Goal: Transaction & Acquisition: Purchase product/service

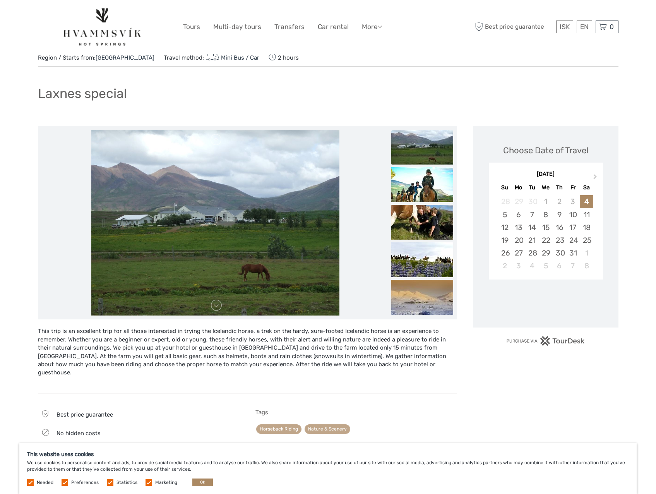
scroll to position [39, 0]
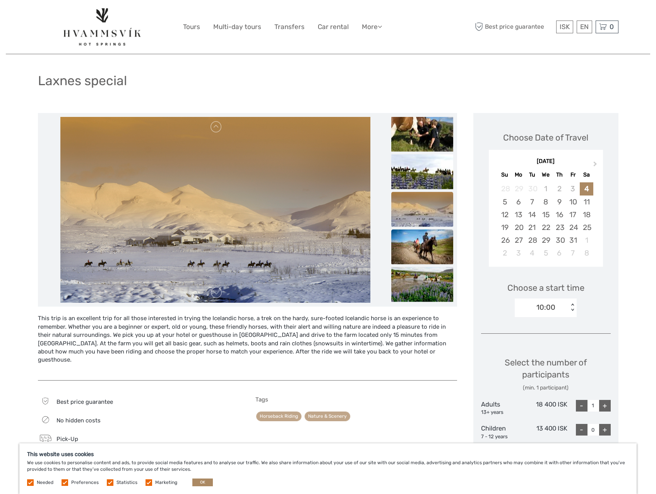
click at [426, 243] on img at bounding box center [422, 246] width 62 height 35
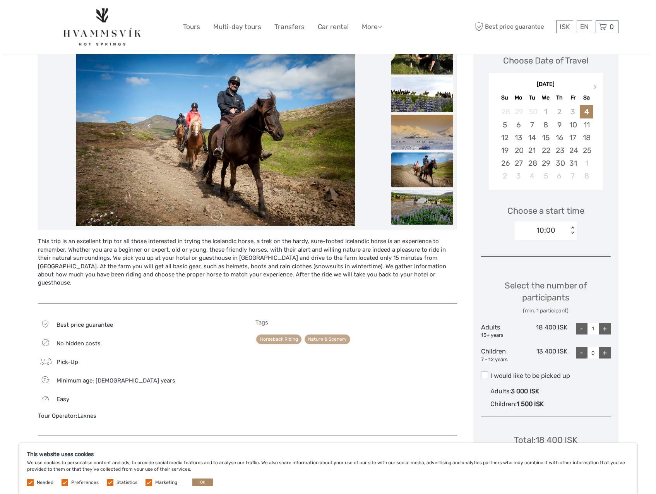
scroll to position [116, 0]
click at [422, 213] on img at bounding box center [422, 207] width 62 height 35
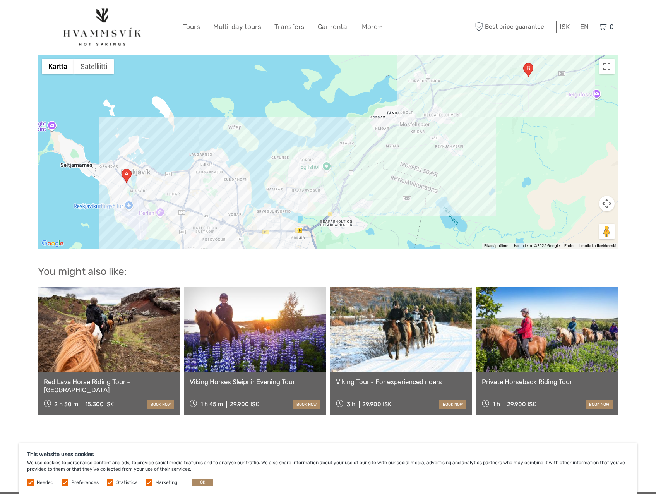
scroll to position [619, 0]
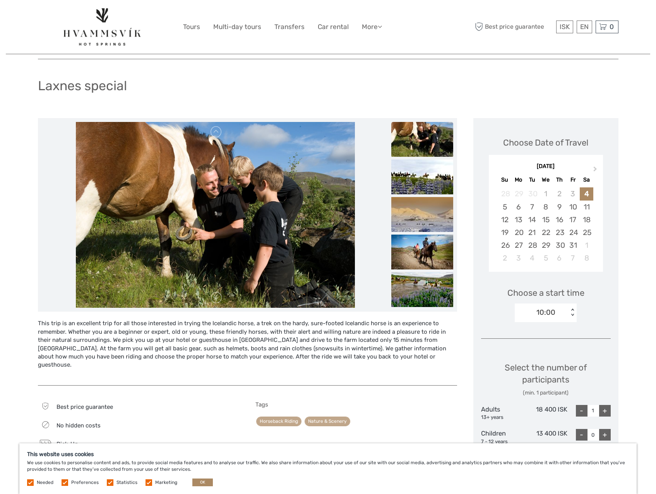
scroll to position [0, 0]
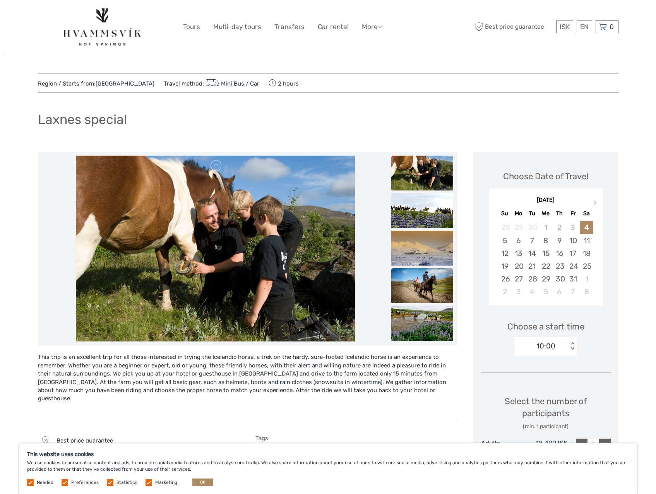
click at [420, 289] on img at bounding box center [422, 285] width 62 height 35
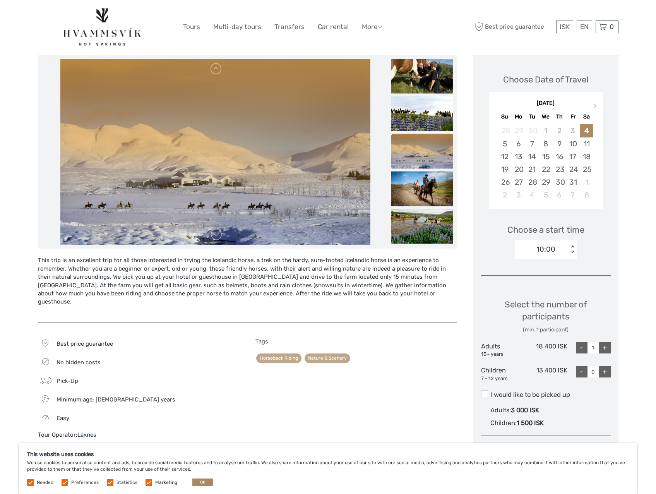
scroll to position [77, 0]
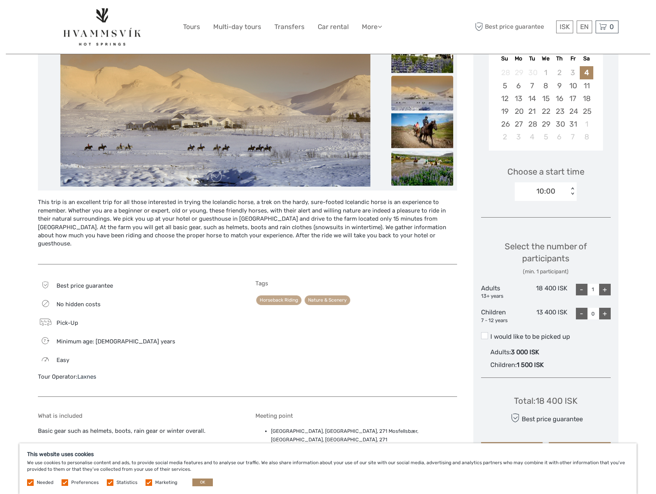
click at [428, 162] on img at bounding box center [422, 168] width 62 height 35
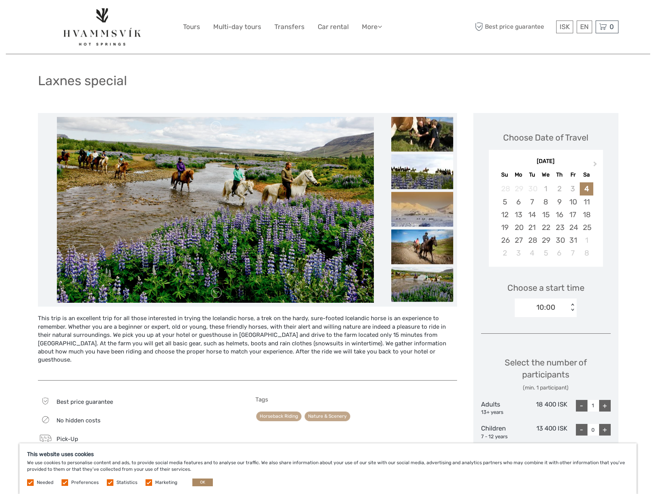
scroll to position [0, 0]
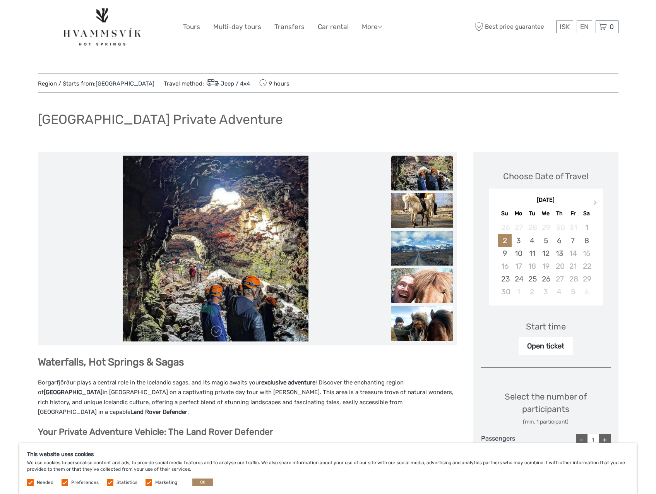
click at [411, 302] on img at bounding box center [422, 285] width 62 height 35
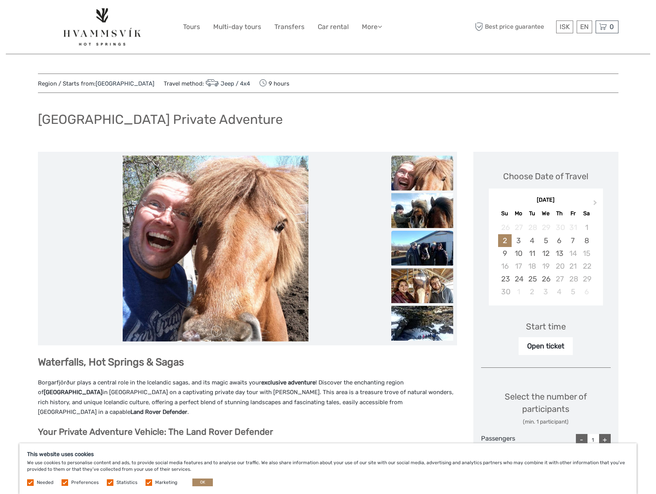
click at [416, 253] on img at bounding box center [422, 248] width 62 height 35
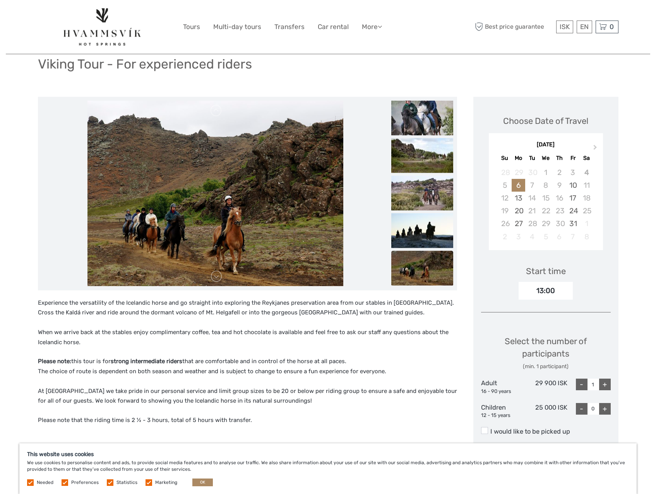
scroll to position [39, 0]
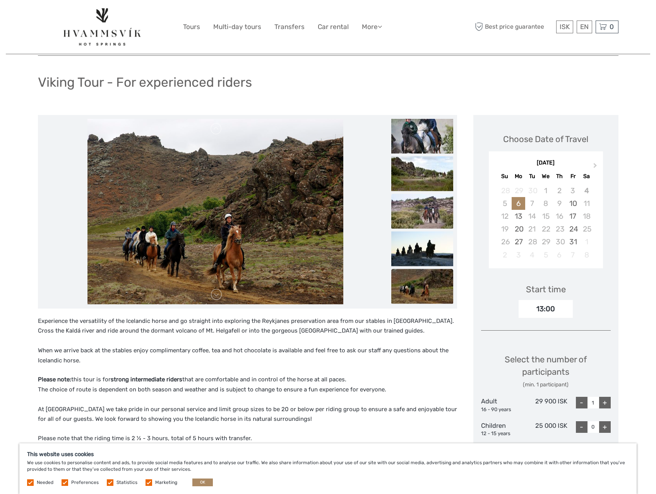
click at [405, 206] on img at bounding box center [422, 211] width 62 height 35
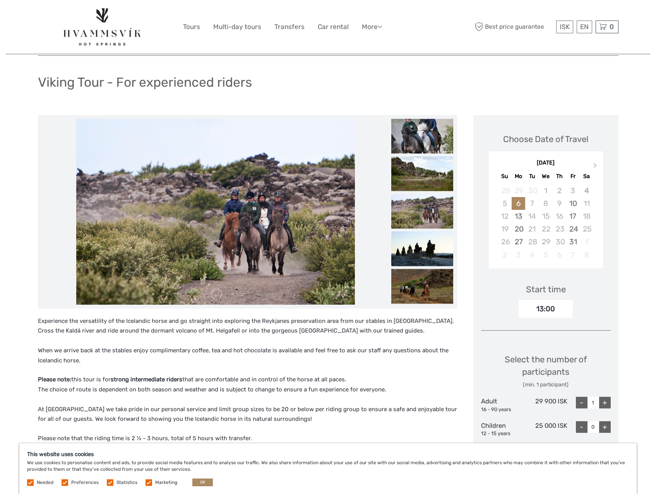
click at [411, 240] on img at bounding box center [422, 248] width 62 height 35
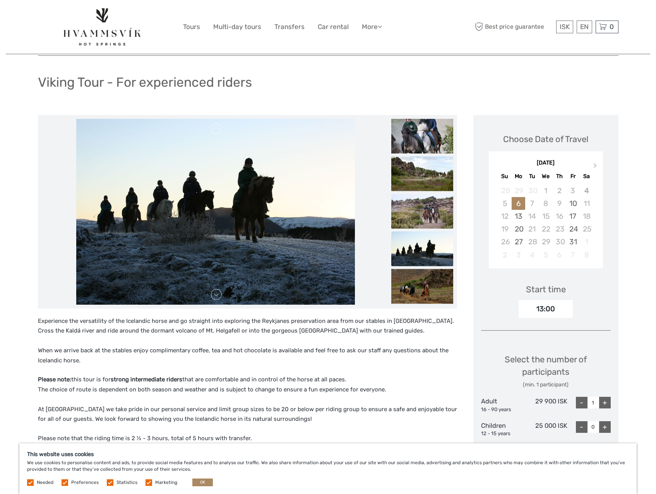
click at [424, 195] on img at bounding box center [422, 211] width 62 height 35
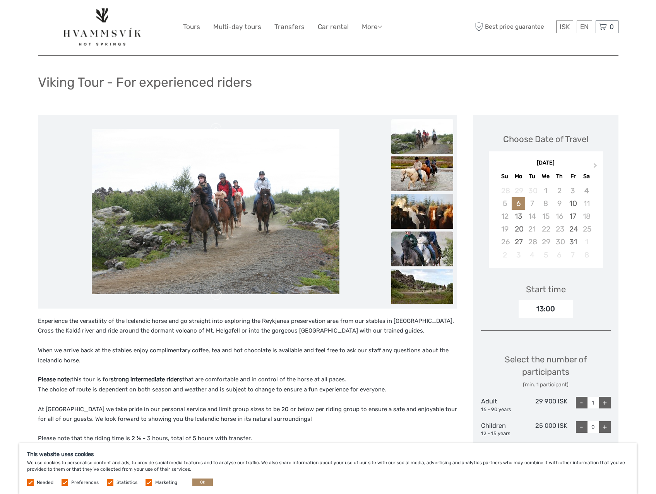
click at [426, 248] on img at bounding box center [422, 248] width 62 height 35
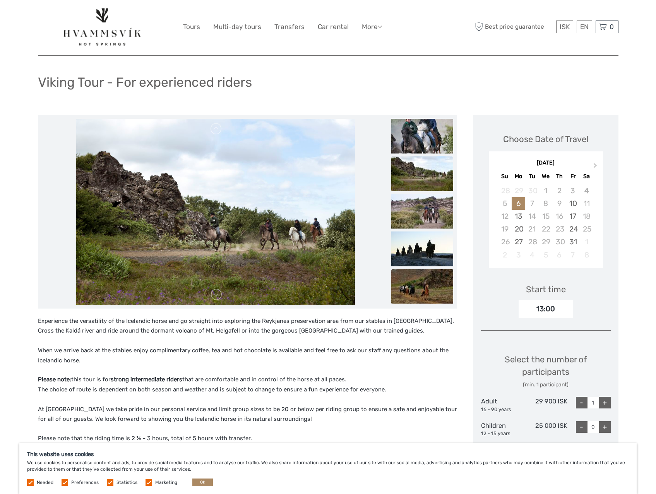
click at [428, 282] on img at bounding box center [422, 286] width 62 height 35
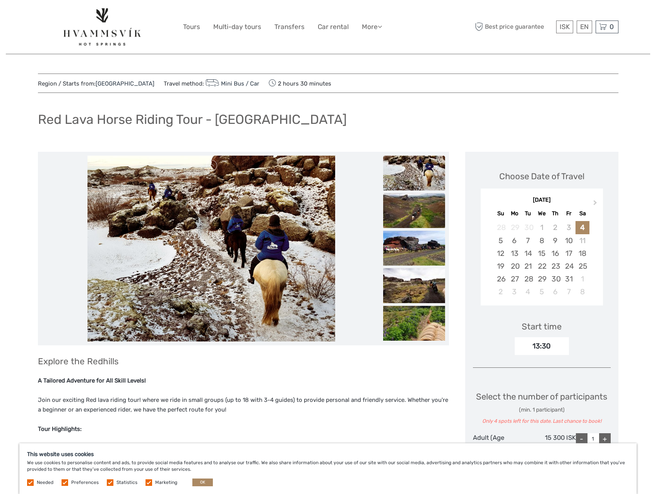
click at [440, 212] on img at bounding box center [414, 210] width 62 height 35
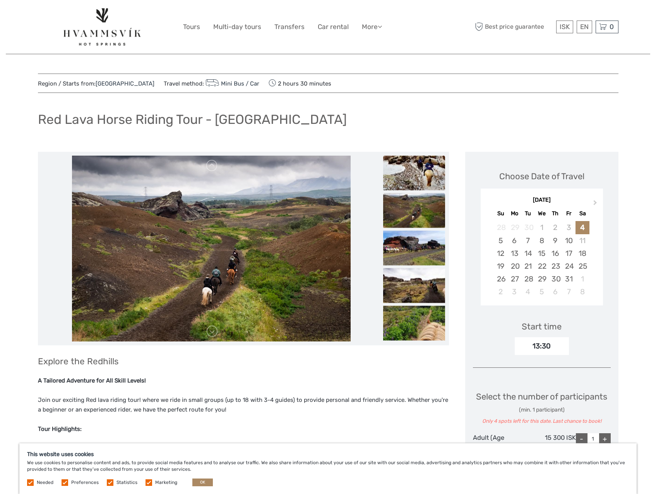
click at [436, 169] on img at bounding box center [414, 173] width 62 height 35
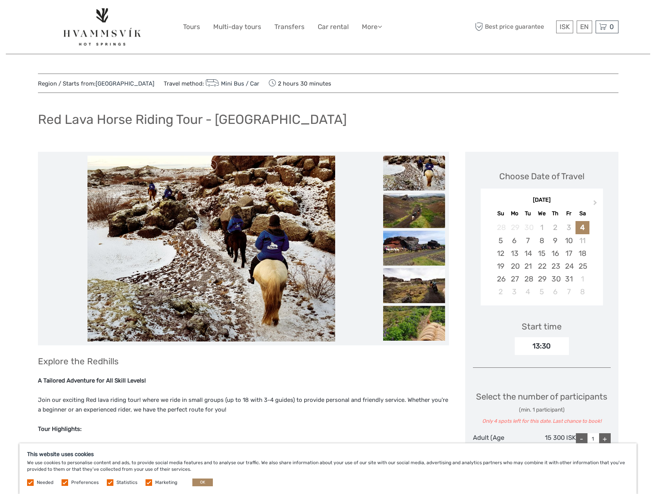
click at [425, 211] on img at bounding box center [414, 210] width 62 height 35
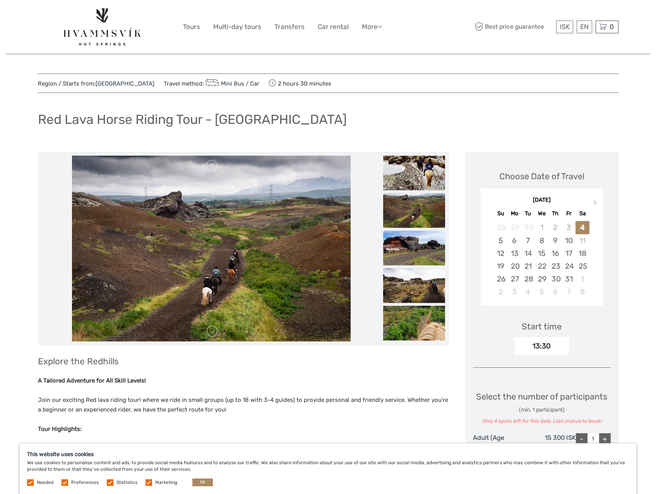
click at [415, 243] on img at bounding box center [414, 248] width 62 height 35
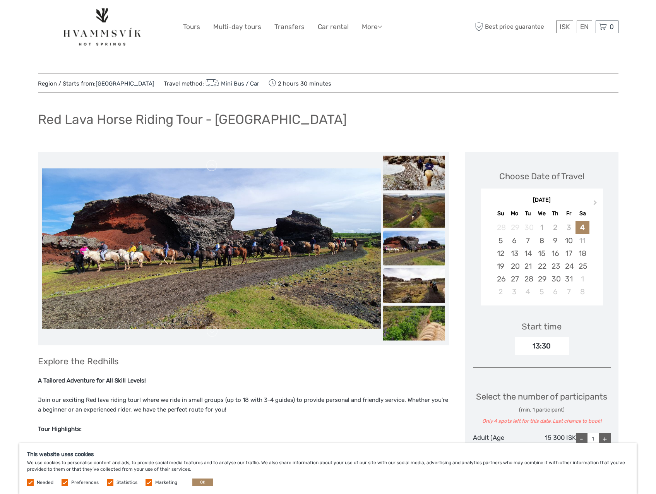
click at [414, 291] on img at bounding box center [414, 285] width 62 height 35
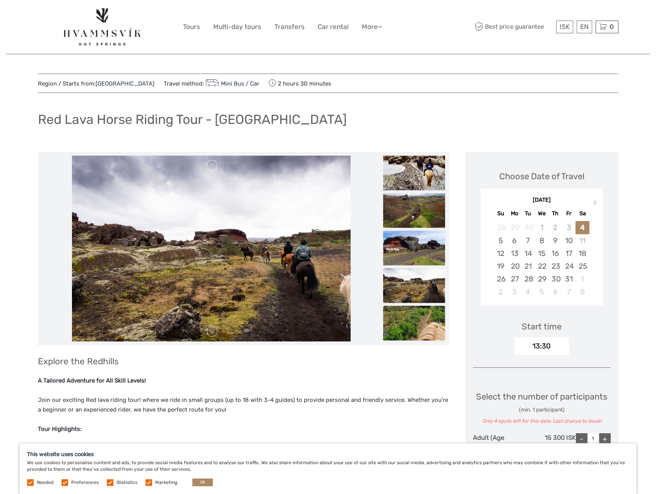
click at [414, 312] on img at bounding box center [414, 323] width 62 height 35
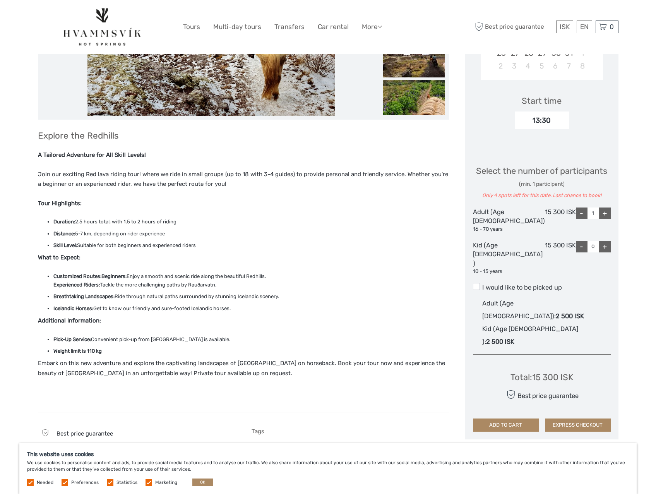
scroll to position [232, 0]
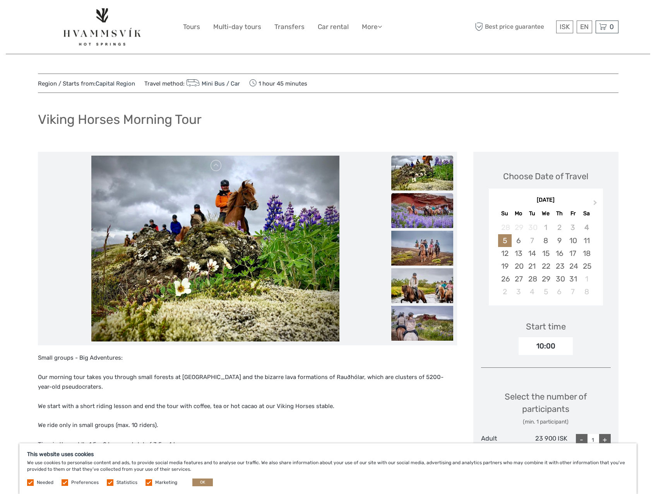
click at [428, 205] on img at bounding box center [422, 210] width 62 height 35
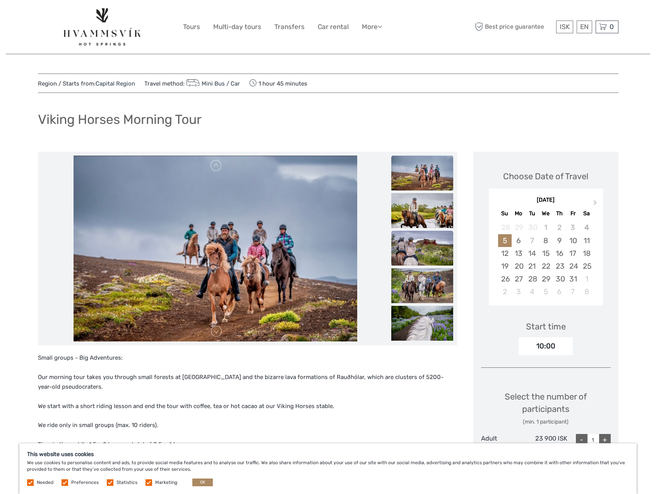
click at [420, 236] on img at bounding box center [422, 248] width 62 height 35
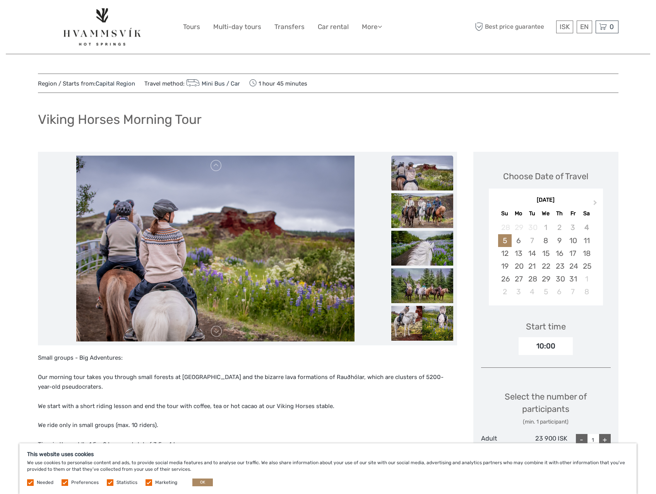
click at [413, 171] on img at bounding box center [422, 173] width 62 height 35
click at [216, 165] on link at bounding box center [216, 165] width 12 height 12
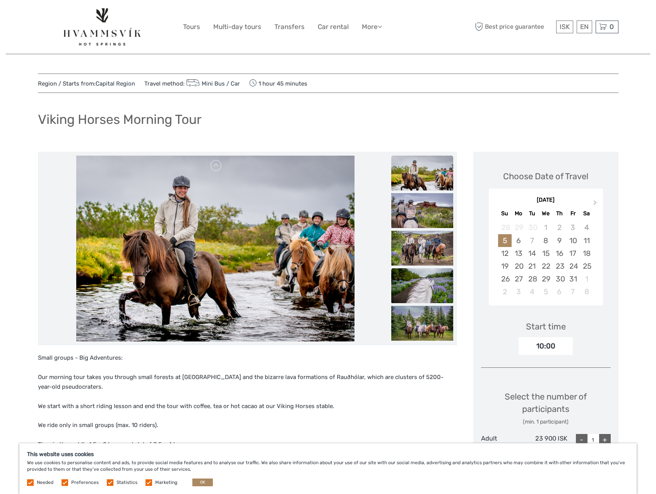
click at [432, 281] on img at bounding box center [422, 285] width 62 height 35
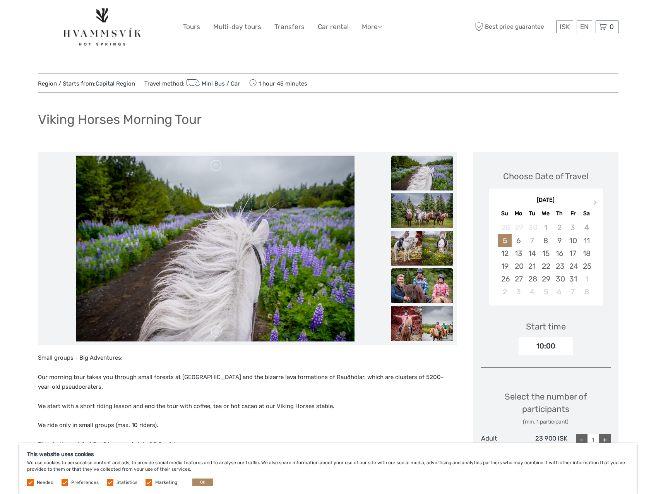
click at [427, 285] on img at bounding box center [422, 285] width 62 height 35
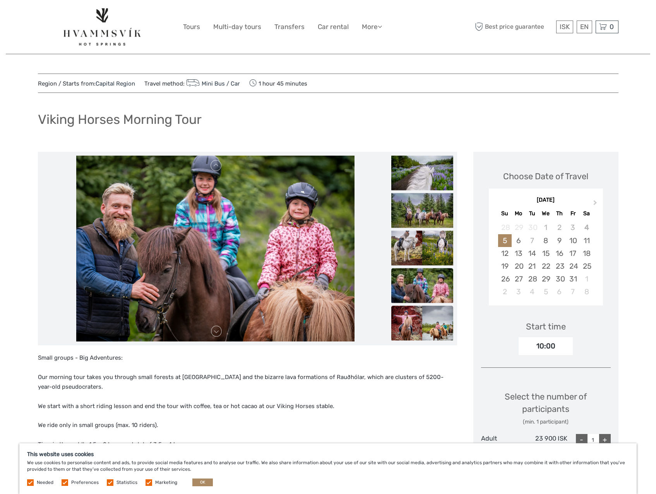
click at [427, 307] on img at bounding box center [422, 323] width 62 height 35
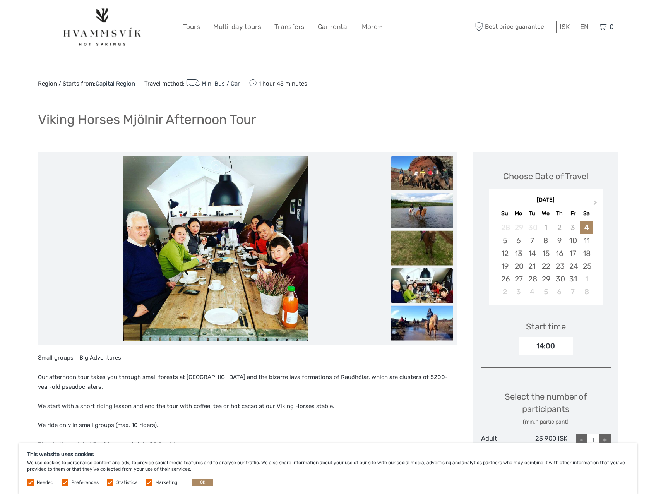
click at [418, 178] on img at bounding box center [422, 173] width 62 height 35
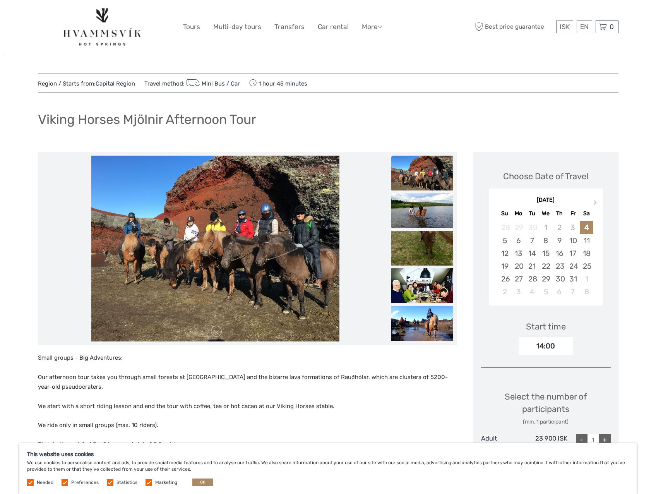
click at [416, 207] on img at bounding box center [422, 210] width 62 height 35
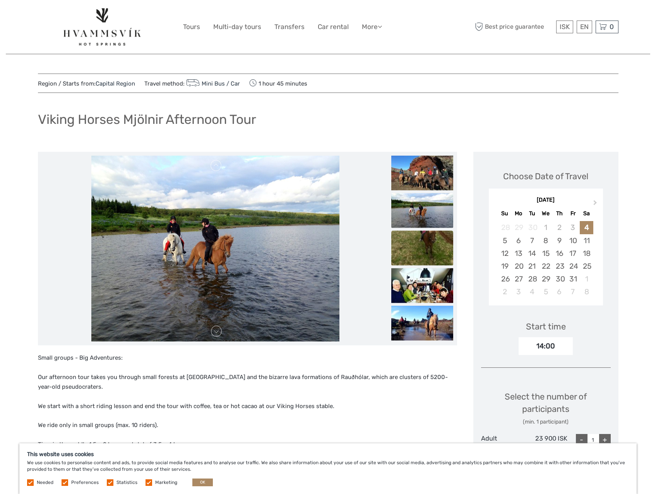
click at [422, 241] on img at bounding box center [422, 248] width 62 height 35
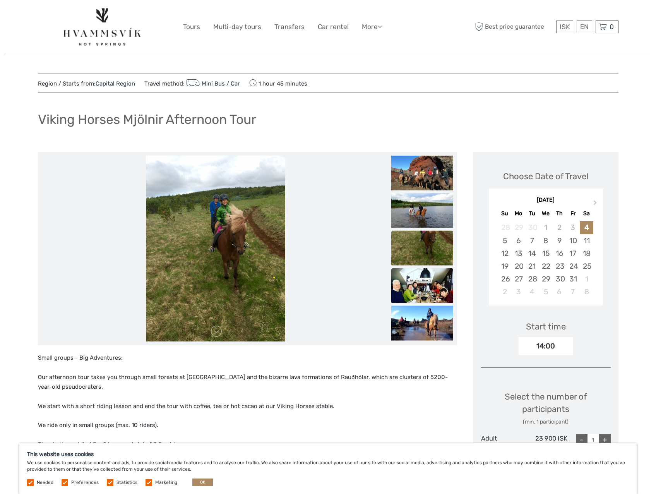
click at [422, 272] on img at bounding box center [422, 285] width 62 height 35
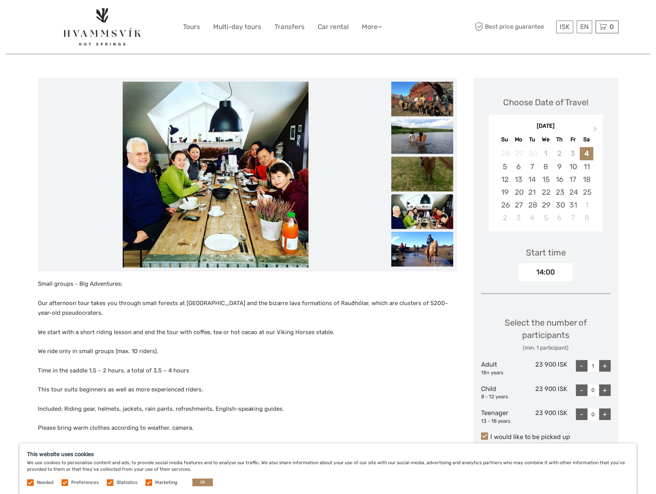
scroll to position [77, 0]
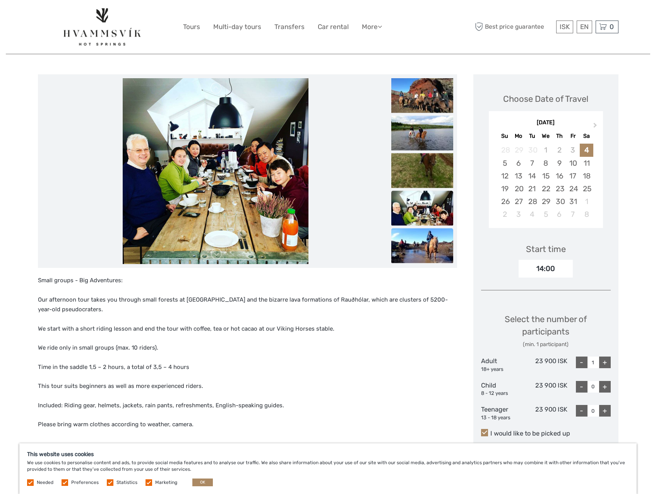
click at [416, 252] on img at bounding box center [422, 245] width 62 height 35
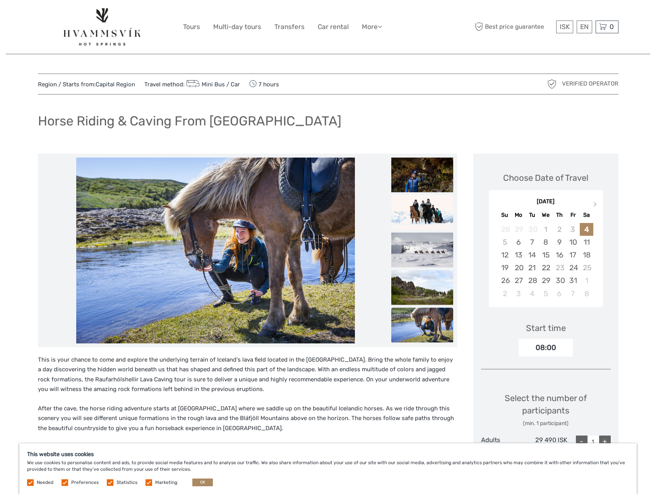
click at [422, 211] on img at bounding box center [422, 212] width 62 height 35
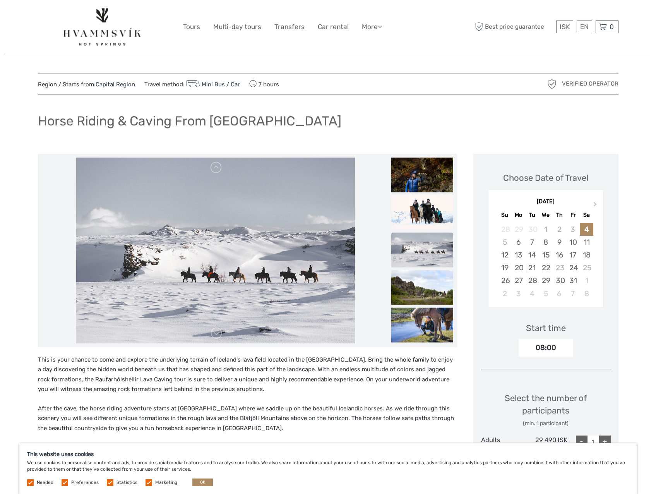
click at [415, 207] on img at bounding box center [422, 212] width 62 height 35
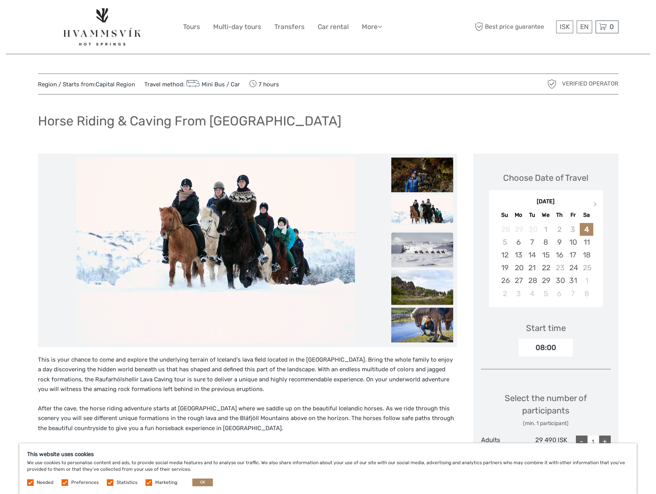
click at [416, 242] on img at bounding box center [422, 249] width 62 height 35
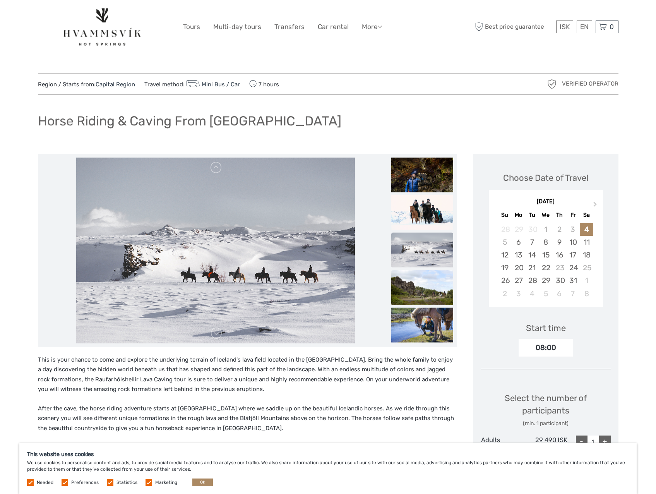
click at [428, 286] on img at bounding box center [422, 287] width 62 height 35
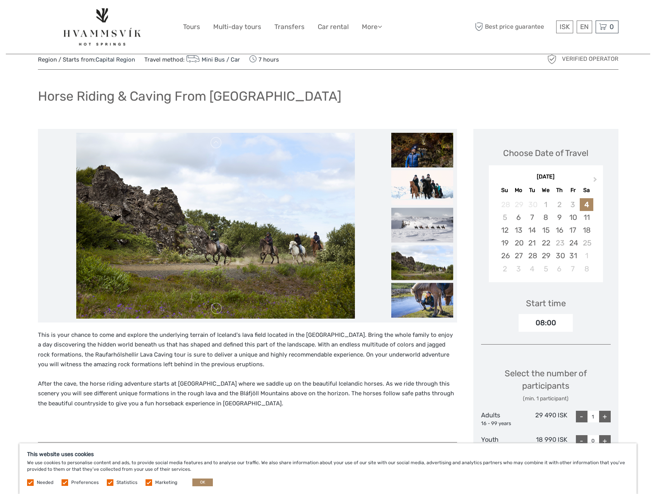
scroll to position [39, 0]
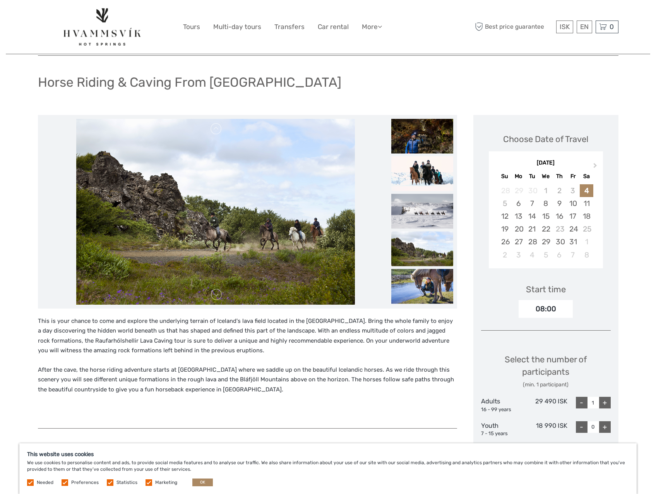
click at [419, 268] on ul at bounding box center [422, 137] width 62 height 338
click at [424, 275] on img at bounding box center [422, 286] width 62 height 35
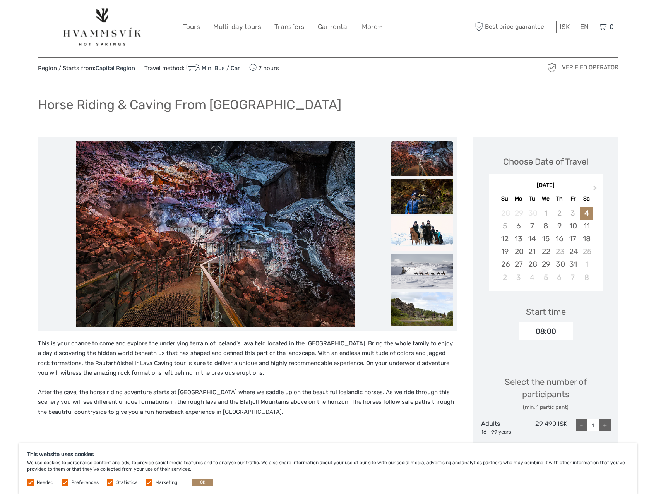
scroll to position [0, 0]
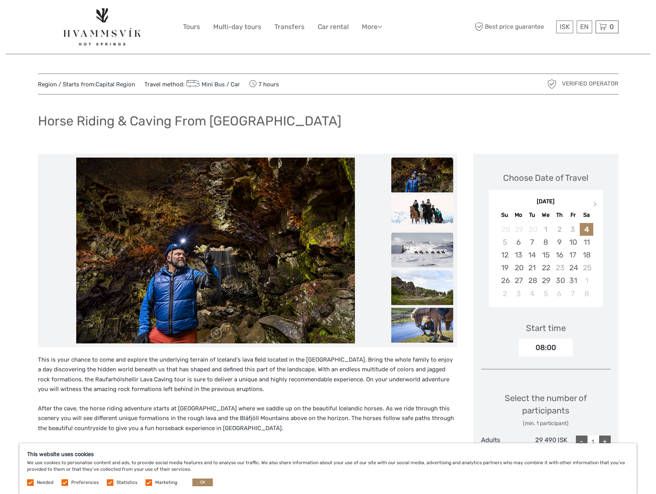
click at [430, 245] on img at bounding box center [422, 250] width 62 height 35
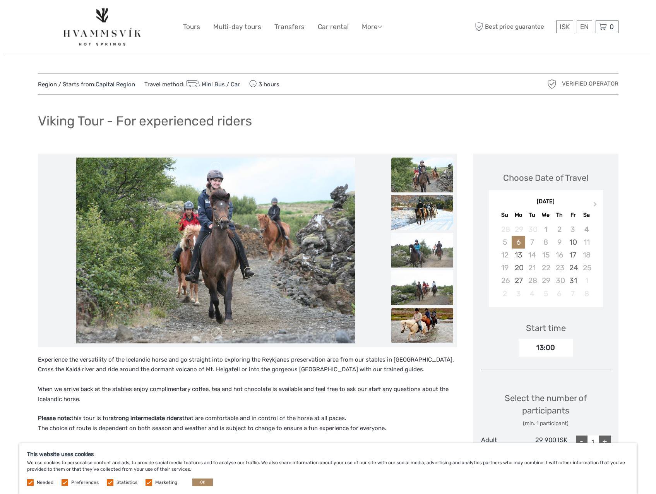
click at [418, 334] on img at bounding box center [422, 325] width 62 height 35
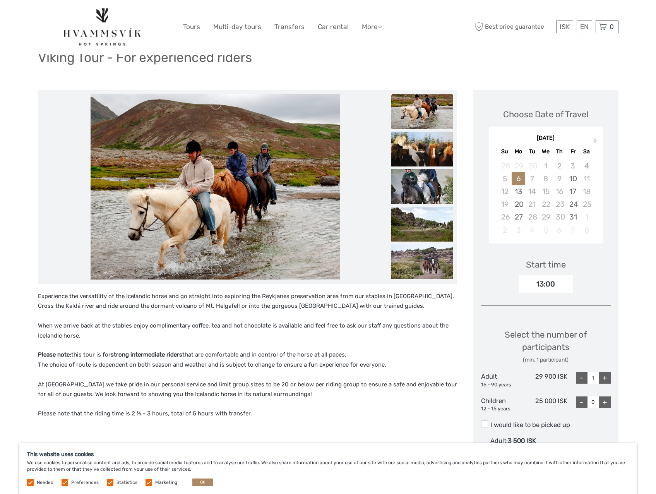
scroll to position [77, 0]
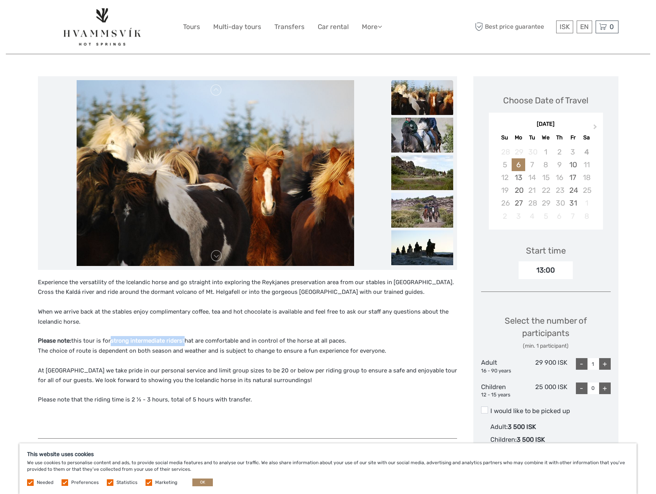
drag, startPoint x: 182, startPoint y: 340, endPoint x: 111, endPoint y: 339, distance: 70.8
click at [111, 339] on p "Please note: this tour is for strong intermediate riders that are comfortable a…" at bounding box center [247, 361] width 419 height 50
copy p "strong intermediate riders"
click at [183, 356] on p "Please note: this tour is for strong intermediate riders that are comfortable a…" at bounding box center [247, 361] width 419 height 50
click at [346, 346] on p "Please note: this tour is for strong intermediate riders that are comfortable a…" at bounding box center [247, 361] width 419 height 50
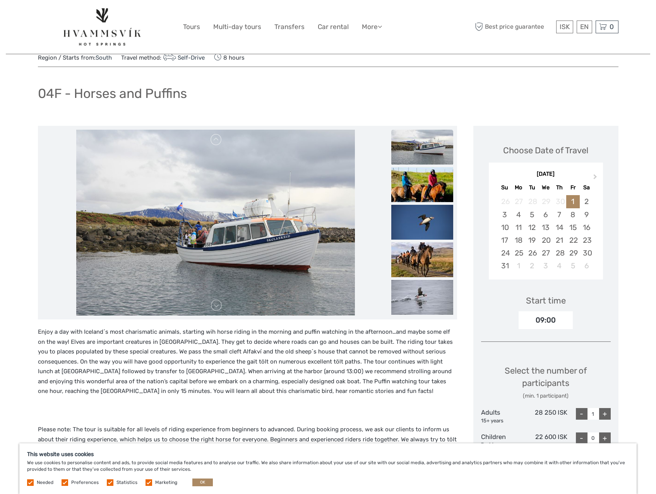
scroll to position [39, 0]
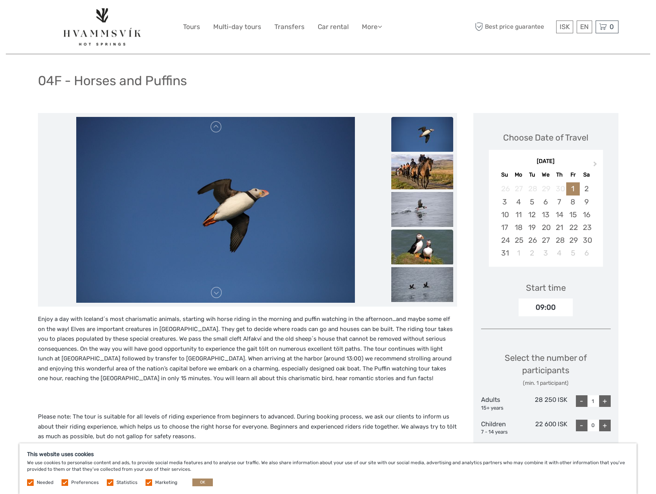
click at [421, 260] on img at bounding box center [422, 246] width 62 height 35
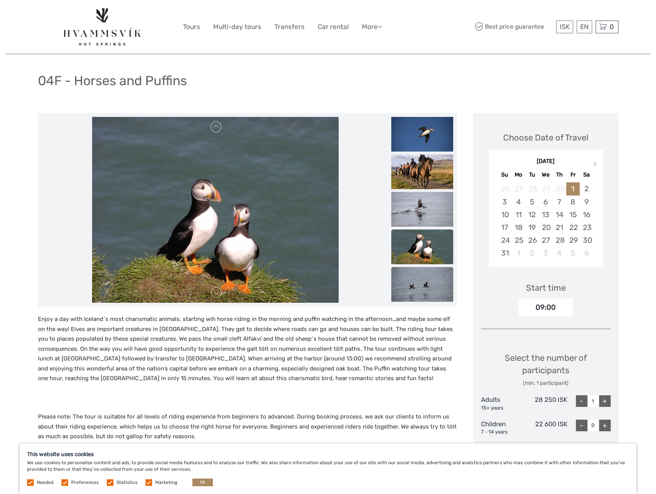
click at [428, 283] on img at bounding box center [422, 284] width 62 height 35
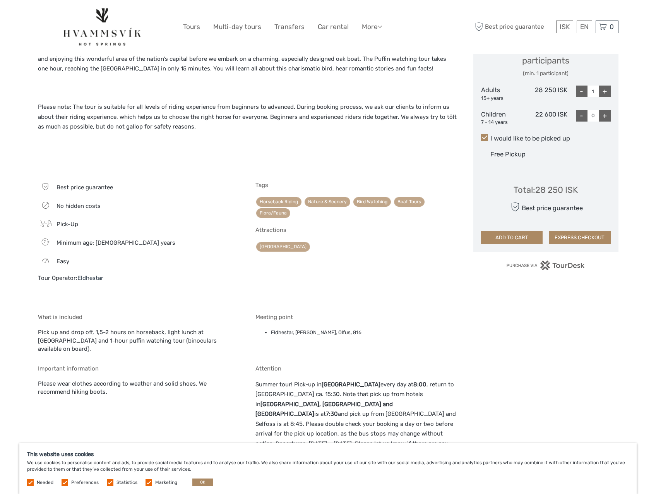
scroll to position [194, 0]
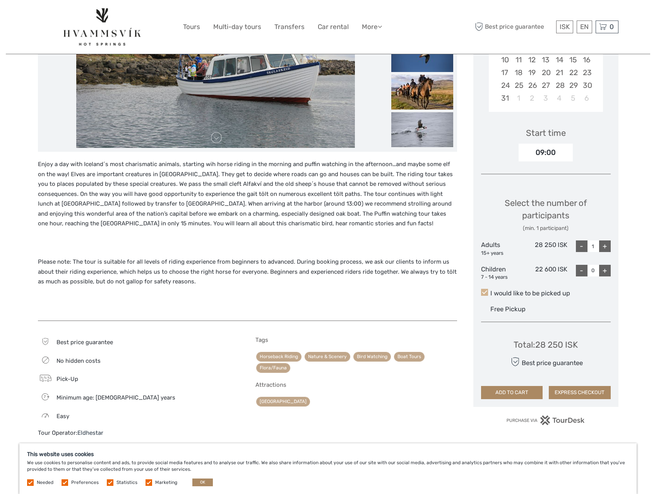
click at [484, 289] on span at bounding box center [484, 292] width 7 height 7
click at [490, 290] on input "I would like to be picked up" at bounding box center [490, 290] width 0 height 0
click at [484, 295] on span at bounding box center [484, 292] width 7 height 7
click at [490, 290] on input "I would like to be picked up" at bounding box center [490, 290] width 0 height 0
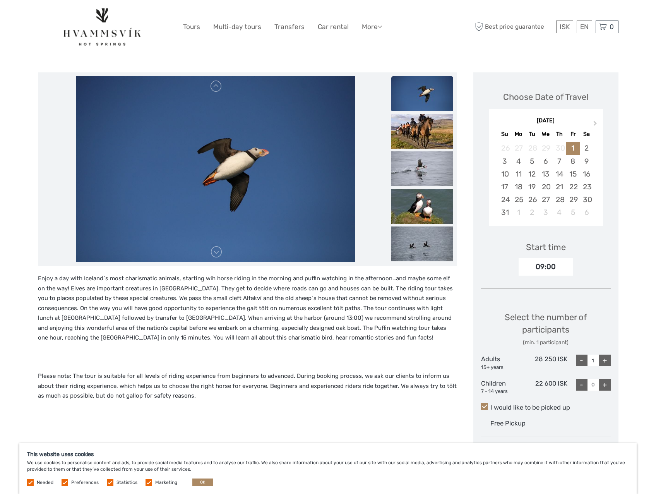
scroll to position [39, 0]
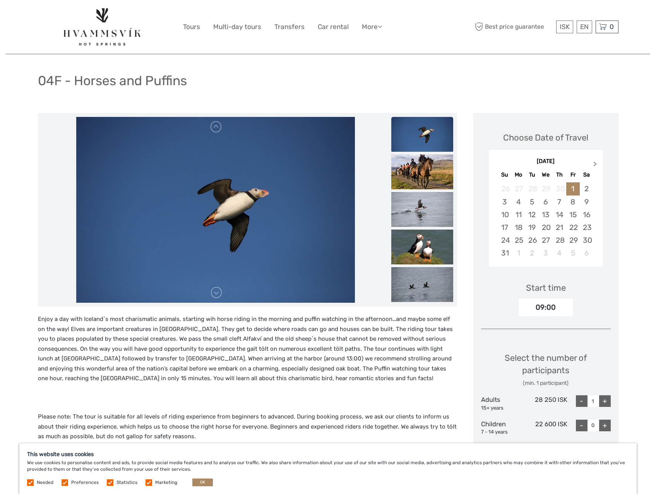
click at [595, 164] on span "Next Month" at bounding box center [595, 165] width 0 height 11
click at [545, 229] on div "24" at bounding box center [546, 227] width 14 height 13
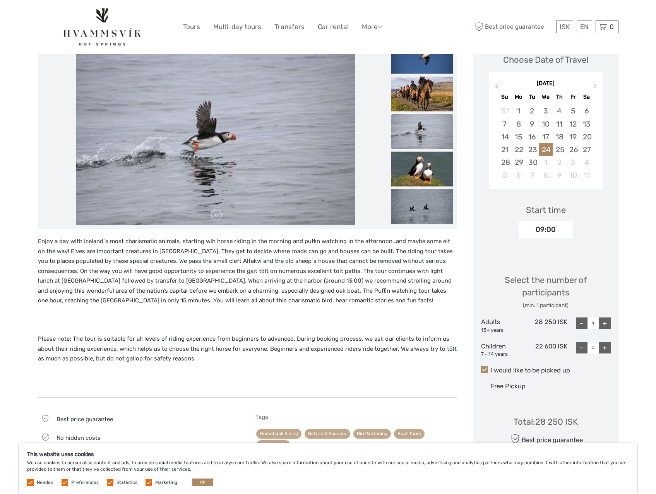
scroll to position [116, 0]
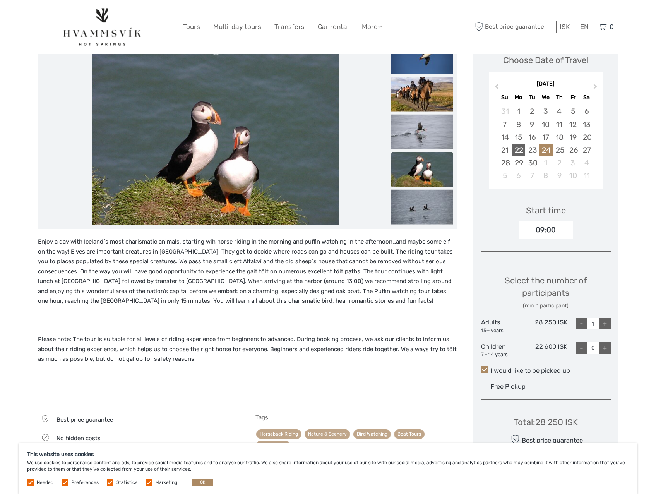
click at [523, 152] on div "22" at bounding box center [519, 150] width 14 height 13
click at [561, 234] on div "09:00" at bounding box center [546, 230] width 54 height 18
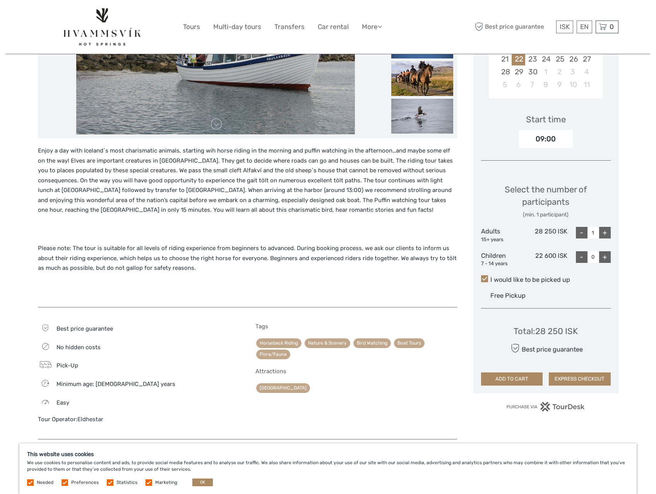
scroll to position [232, 0]
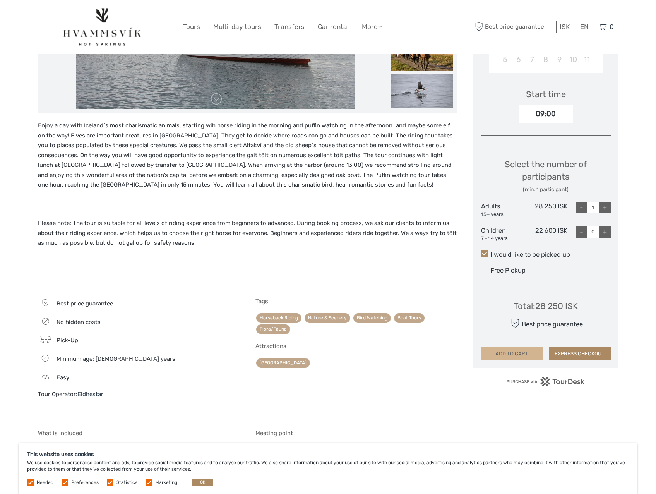
click at [518, 352] on button "ADD TO CART" at bounding box center [512, 353] width 62 height 13
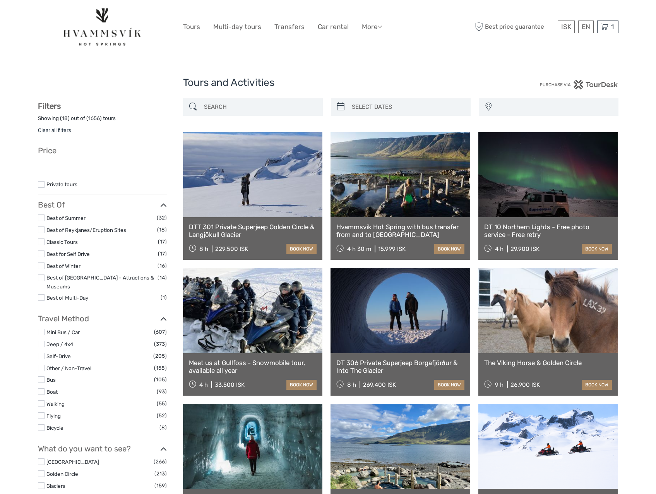
select select
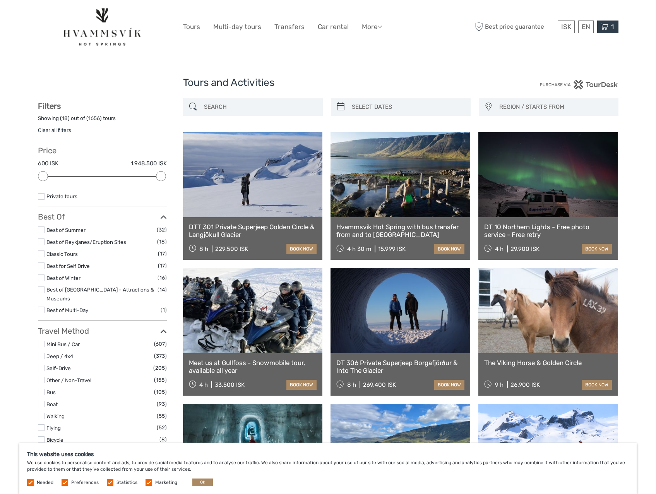
click at [600, 24] on div "1 Items 04F - Horses and Puffins 1x Adults [DATE] 09:00 AM 28.250 ISK Total 28.…" at bounding box center [607, 27] width 21 height 13
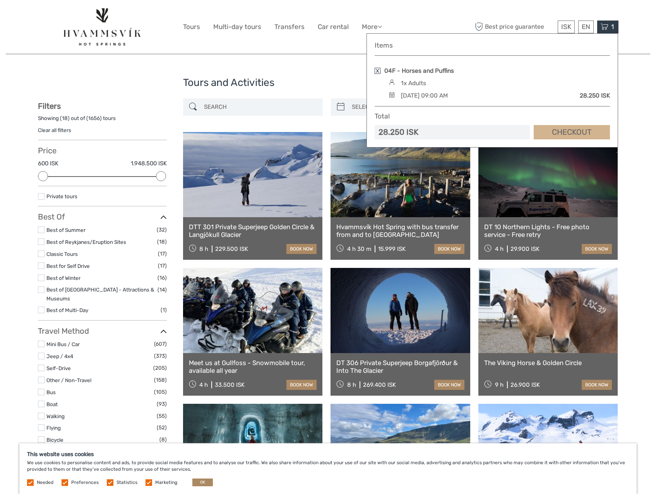
click at [581, 128] on link "Checkout" at bounding box center [572, 132] width 76 height 14
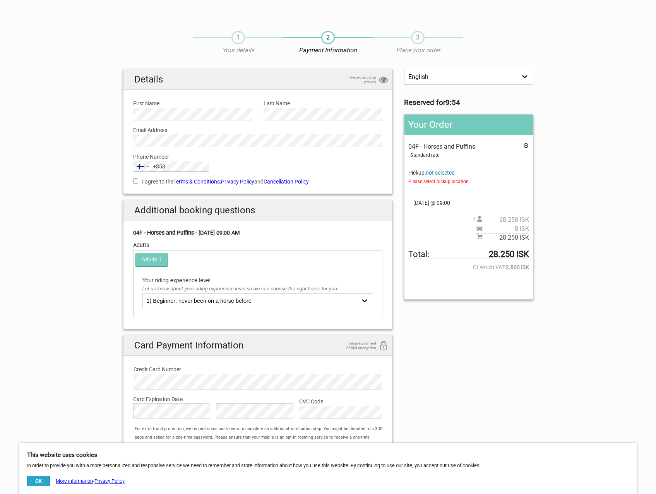
click at [158, 164] on div "Finland +358 +358 244 results found Afghanistan +93 Albania +355 Algeria +213 A…" at bounding box center [171, 166] width 76 height 11
click at [138, 182] on input "I agree to the Terms & Conditions , Privacy Policy and Cancellation Policy" at bounding box center [135, 180] width 5 height 5
checkbox input "true"
click at [79, 186] on section "1 Your details 2 Payment Information 3 Place your order English Español Deutsch…" at bounding box center [328, 256] width 656 height 467
click at [445, 172] on span "not selected" at bounding box center [440, 173] width 29 height 7
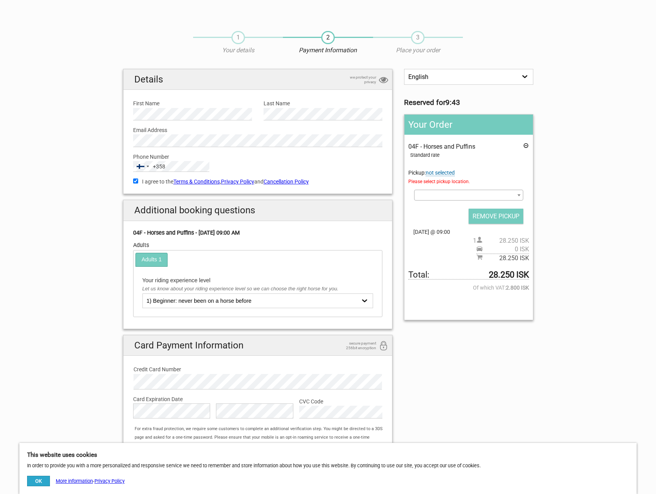
click at [441, 193] on span at bounding box center [468, 195] width 109 height 11
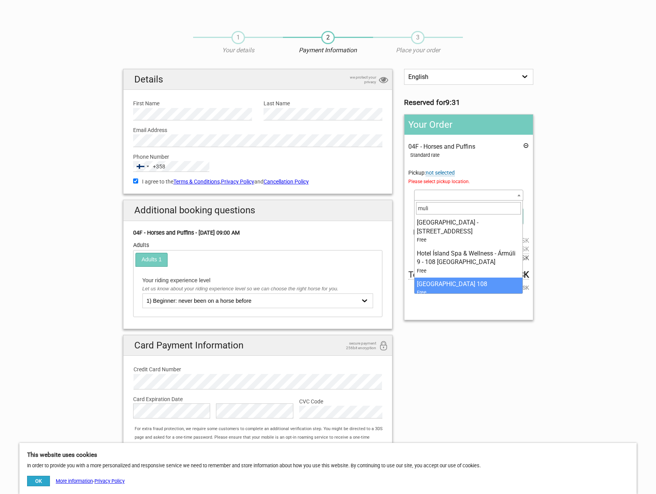
type input "muli"
select select "1013525"
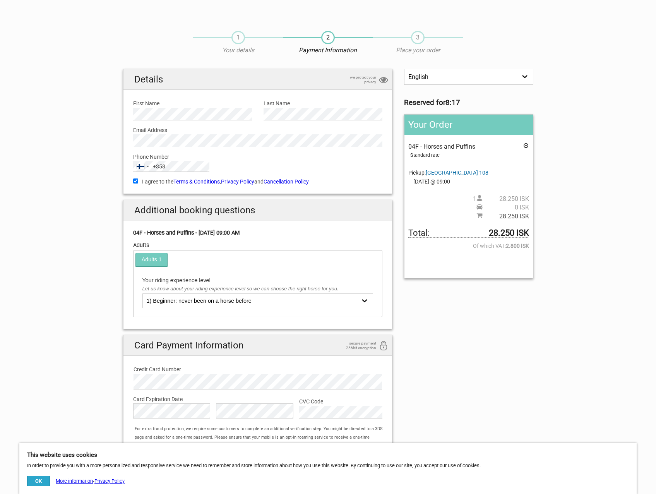
click at [239, 306] on select "1) Beginner: never been on a horse before 2) Novice: comfortable and in control…" at bounding box center [257, 300] width 231 height 15
select select "2) Novice: comfortable and in control at the walk, moderate trots, and short ca…"
click at [142, 293] on select "1) Beginner: never been on a horse before 2) Novice: comfortable and in control…" at bounding box center [257, 300] width 231 height 15
click at [80, 304] on section "1 Your details 2 Payment Information 3 Place your order English Español Deutsch…" at bounding box center [328, 256] width 656 height 467
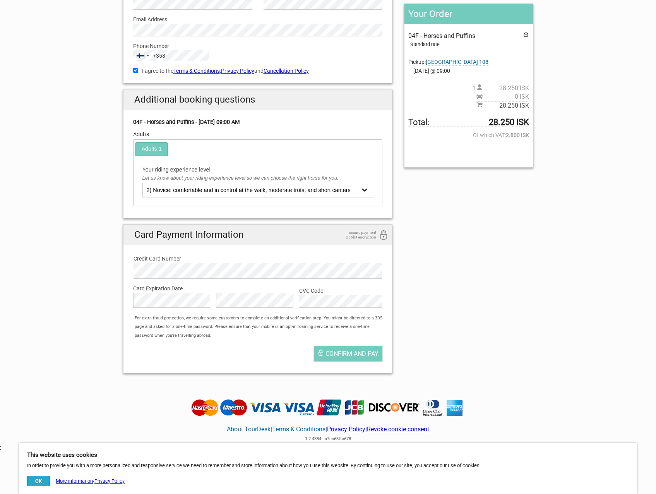
scroll to position [116, 0]
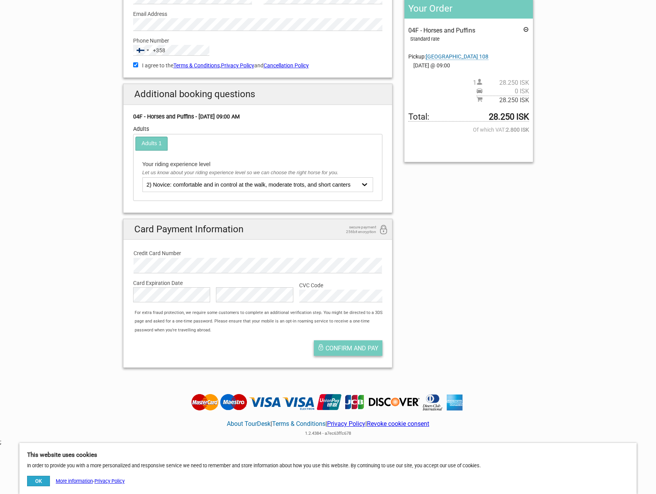
click at [339, 350] on span "Confirm and pay" at bounding box center [351, 347] width 53 height 7
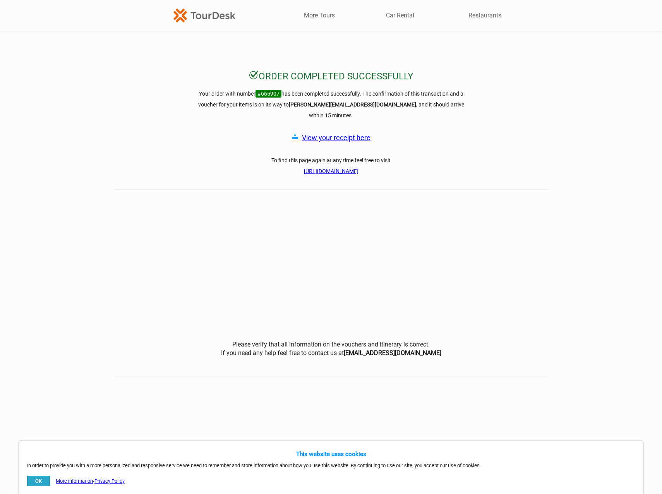
click at [351, 134] on link "View your receipt here" at bounding box center [336, 138] width 69 height 8
